Goal: Information Seeking & Learning: Check status

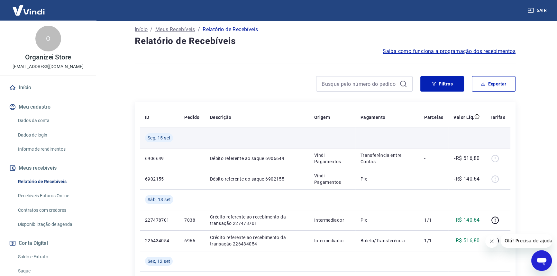
scroll to position [117, 0]
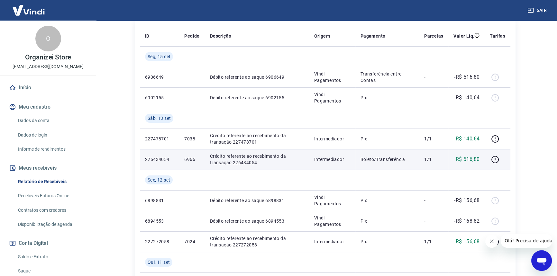
click at [191, 160] on p "6966" at bounding box center [191, 159] width 15 height 6
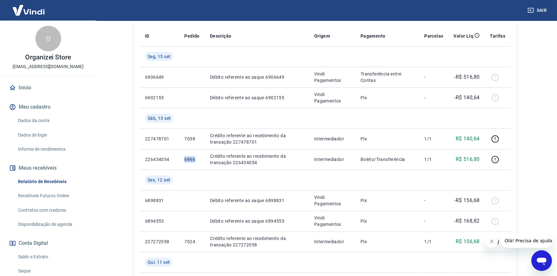
copy p "6966"
